Goal: Information Seeking & Learning: Learn about a topic

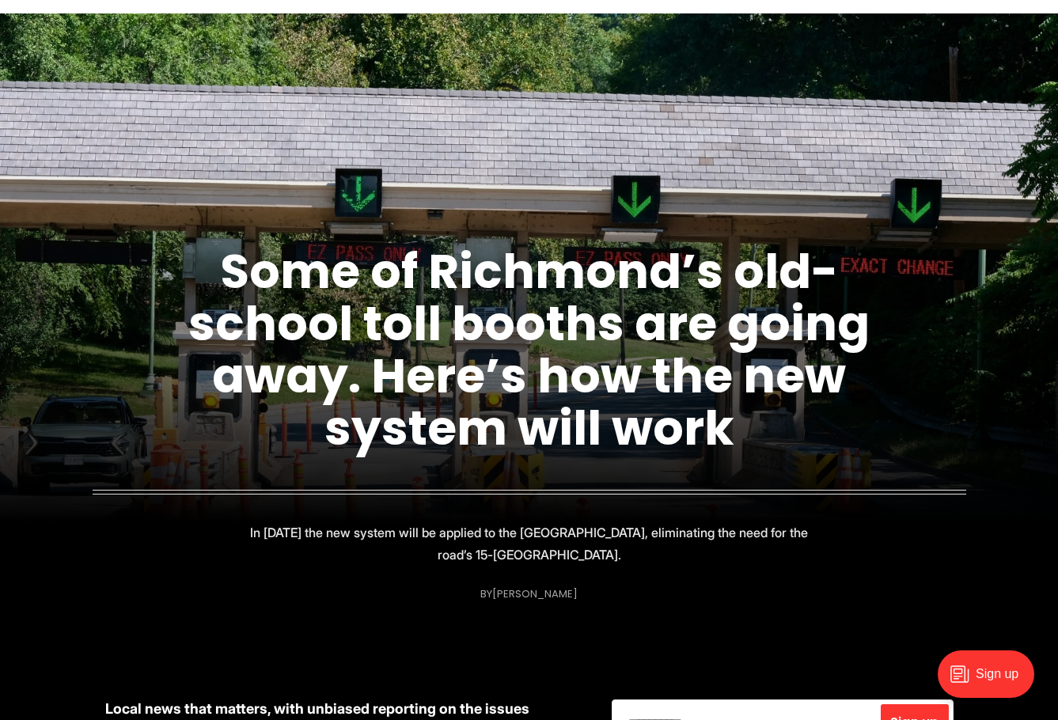
scroll to position [93, 0]
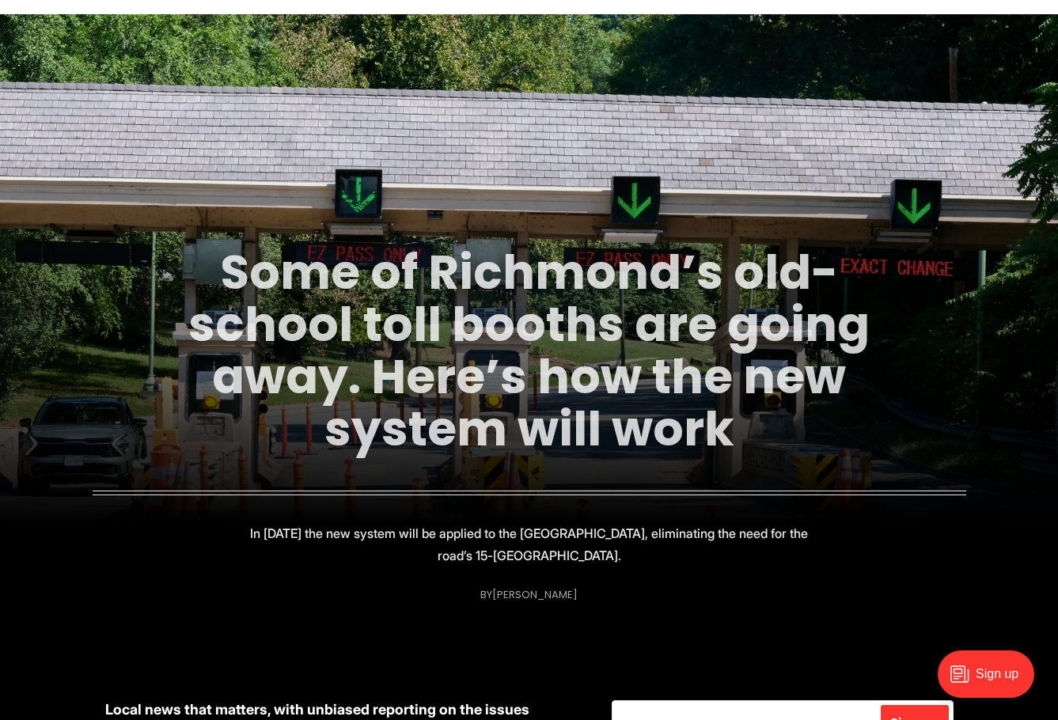
click at [367, 309] on link "Some of Richmond’s old-school toll booths are going away. Here’s how the new sy…" at bounding box center [528, 350] width 681 height 223
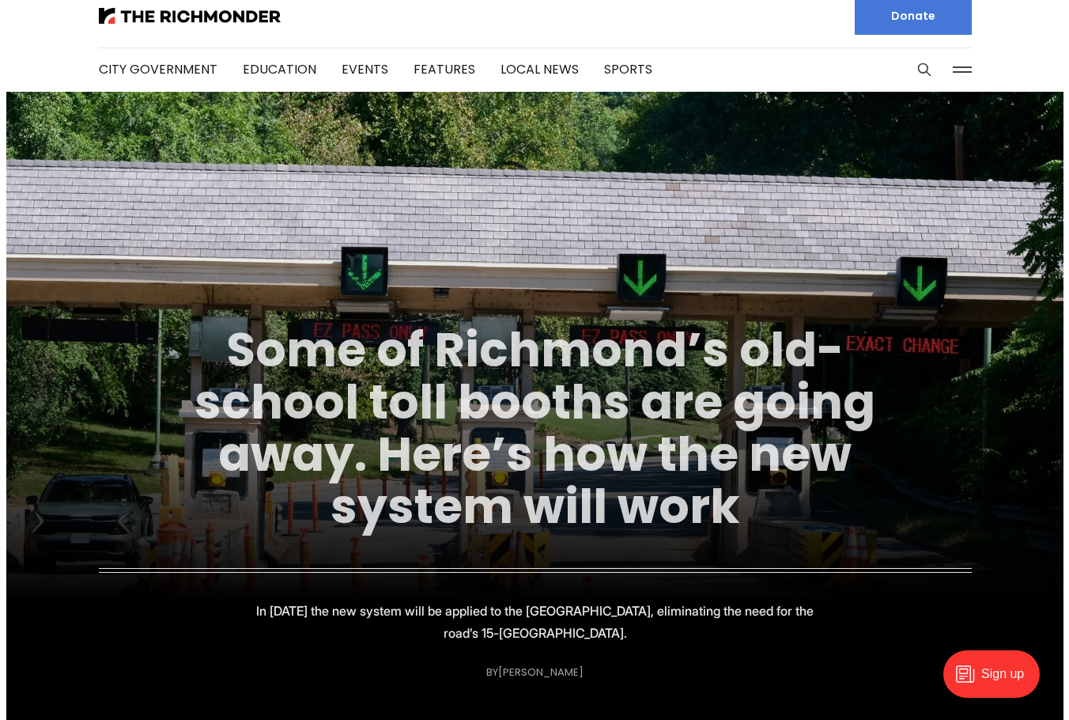
scroll to position [17, 0]
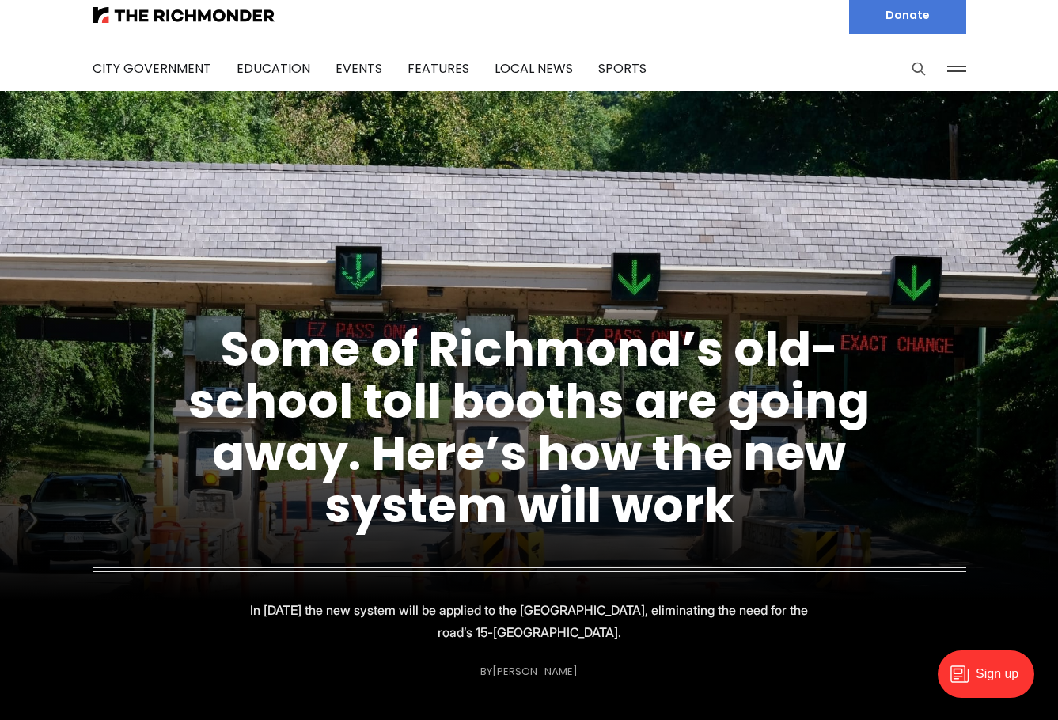
click at [918, 72] on icon "Search this site" at bounding box center [918, 69] width 12 height 12
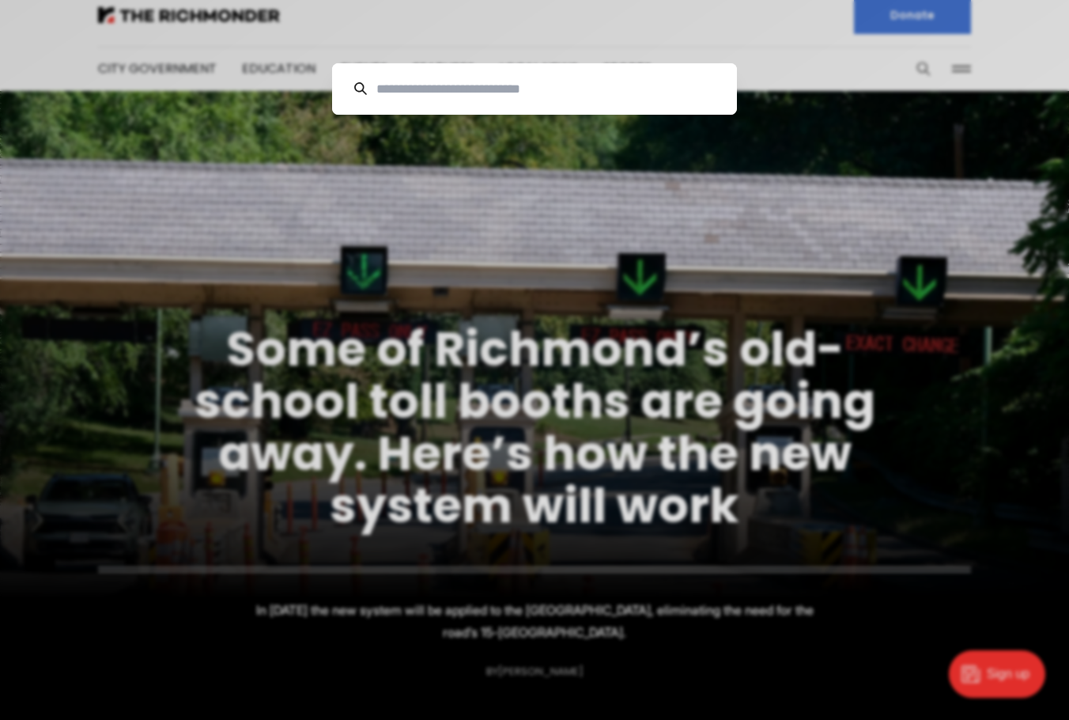
scroll to position [0, 0]
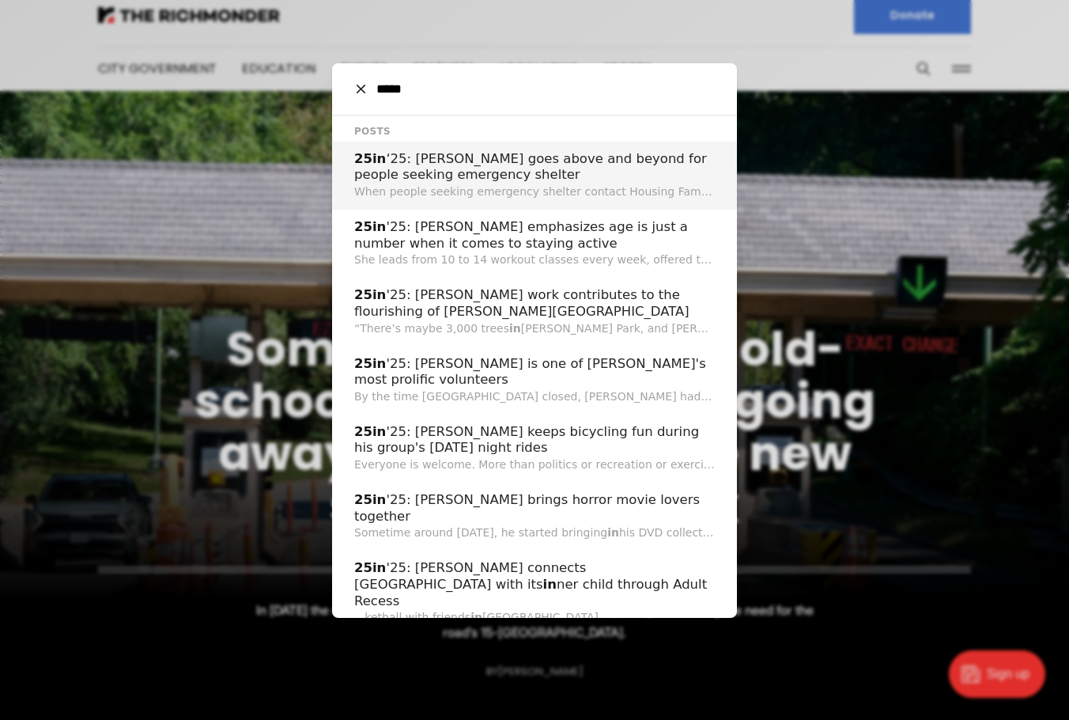
type input "*****"
click at [600, 184] on p "When people seeking emergency shelter contact Housing Families First, they usua…" at bounding box center [534, 192] width 361 height 17
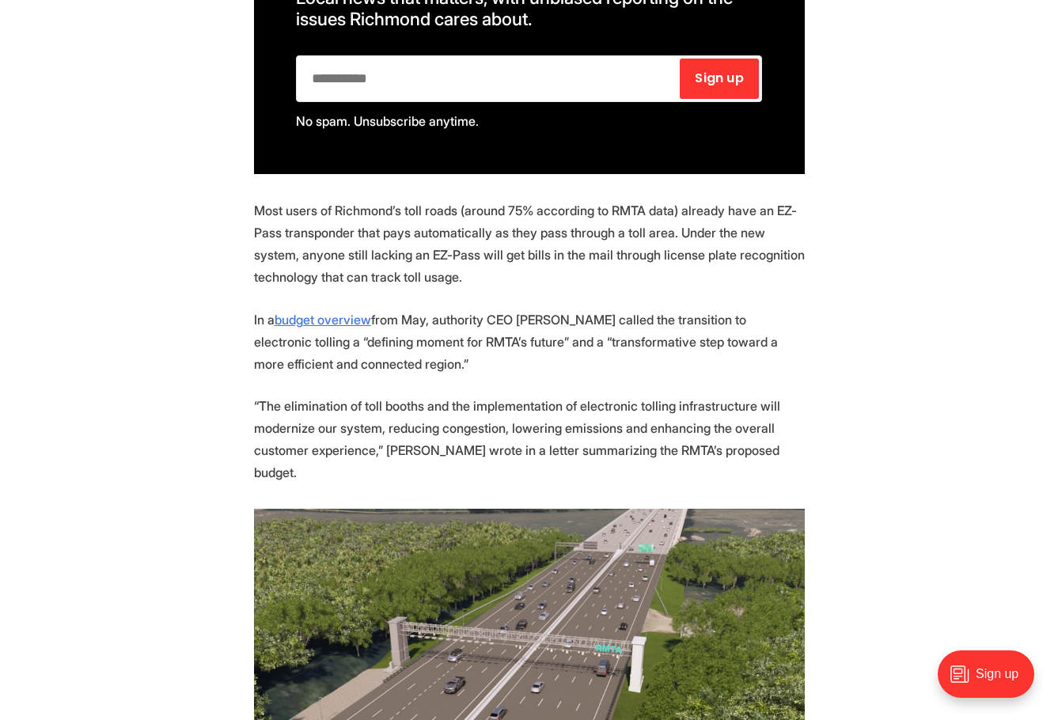
scroll to position [1043, 0]
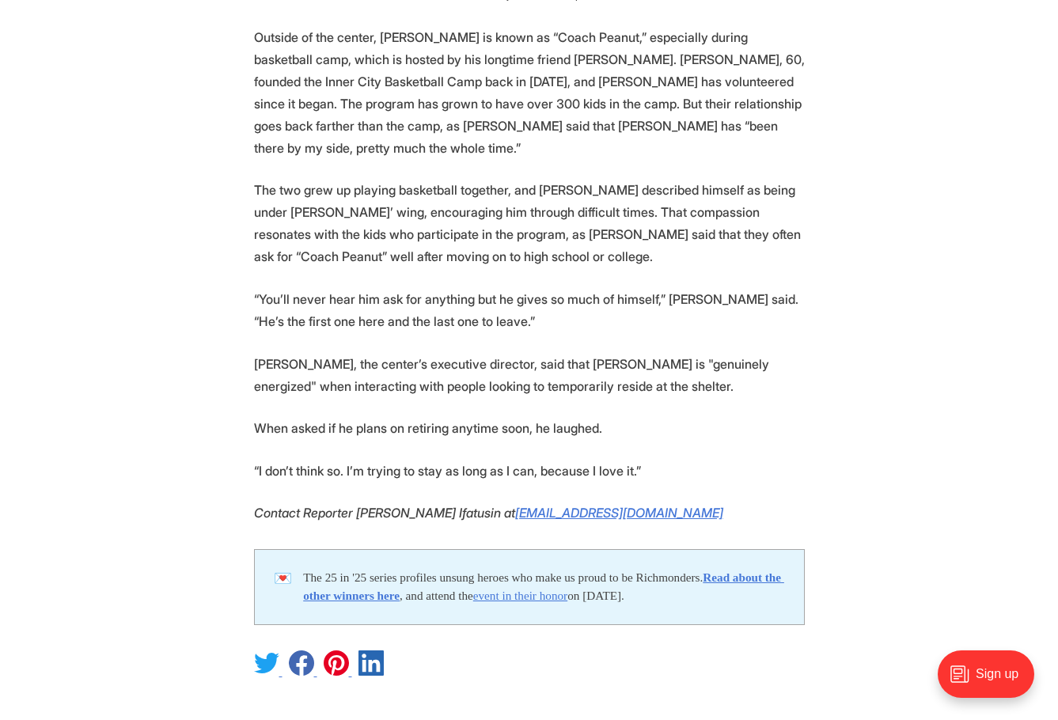
scroll to position [3558, 0]
